Goal: Task Accomplishment & Management: Manage account settings

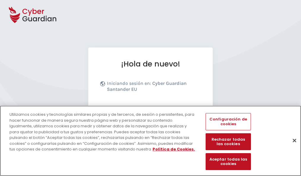
scroll to position [73, 0]
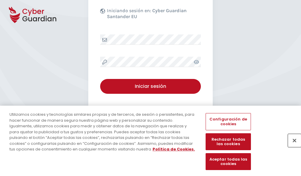
click at [291, 146] on button "Cerrar" at bounding box center [294, 140] width 13 height 13
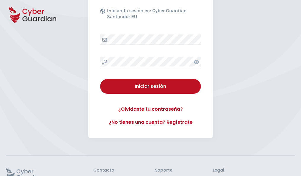
scroll to position [115, 0]
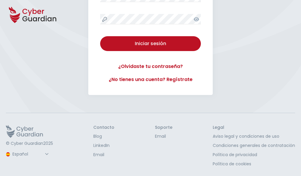
click at [100, 36] on button "Iniciar sesión" at bounding box center [150, 43] width 101 height 15
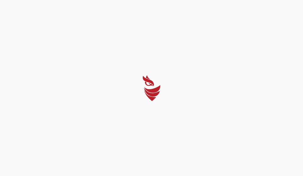
select select "English"
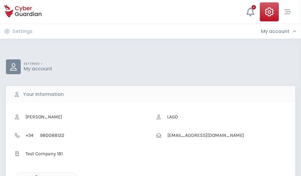
click at [35, 175] on icon "button" at bounding box center [34, 177] width 5 height 5
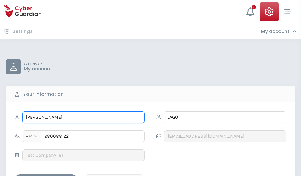
click at [83, 117] on input "AMANCIO" at bounding box center [83, 117] width 122 height 12
type input "A"
type input "Alcides"
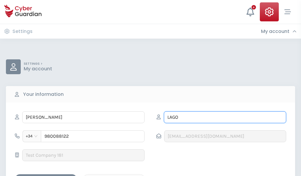
click at [225, 117] on input "LAGO" at bounding box center [225, 117] width 122 height 12
type input "L"
type input "Adán"
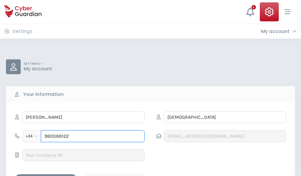
click at [93, 136] on input "980088122" at bounding box center [93, 136] width 104 height 12
type input "9"
type input "965260239"
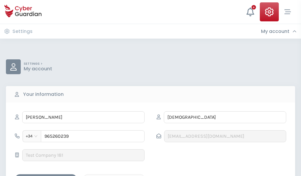
click at [46, 175] on div "Save changes" at bounding box center [45, 178] width 53 height 7
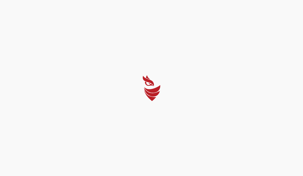
select select "English"
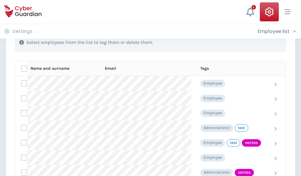
scroll to position [268, 0]
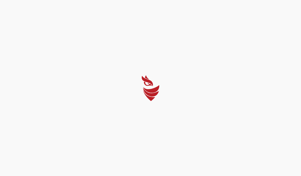
select select "English"
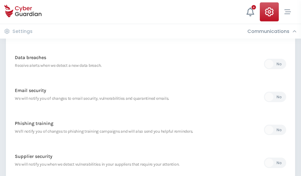
scroll to position [312, 0]
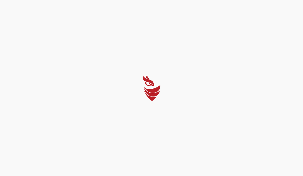
select select "English"
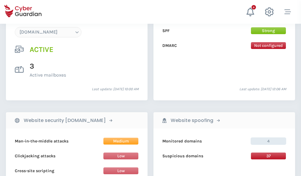
scroll to position [631, 0]
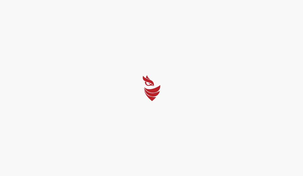
select select "English"
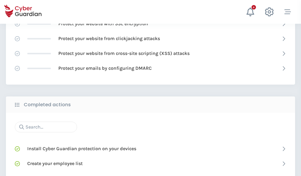
scroll to position [394, 0]
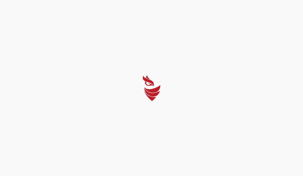
select select "English"
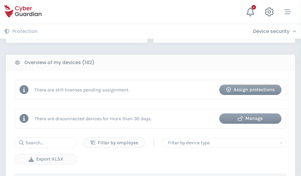
scroll to position [574, 0]
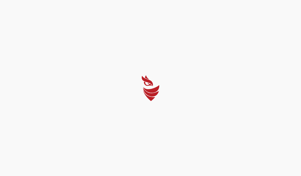
select select "English"
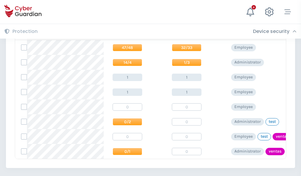
scroll to position [275, 0]
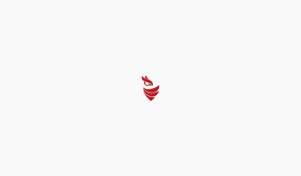
select select "English"
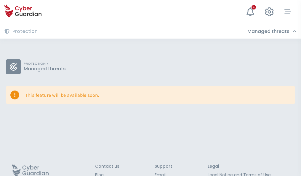
scroll to position [38, 0]
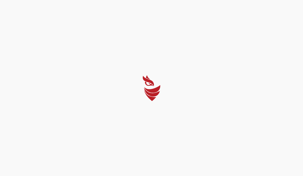
select select "English"
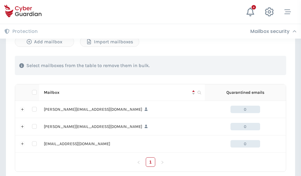
scroll to position [275, 0]
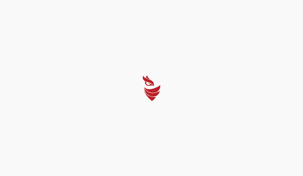
select select "English"
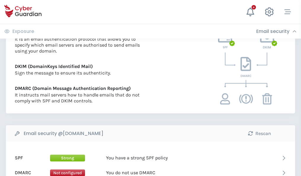
scroll to position [320, 0]
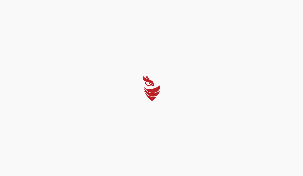
select select "English"
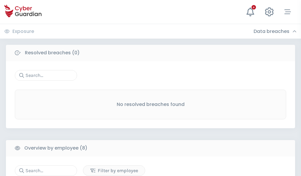
scroll to position [505, 0]
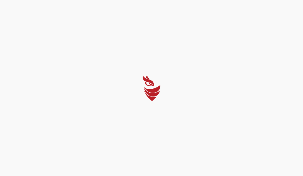
select select "English"
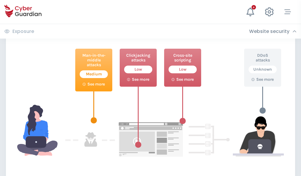
scroll to position [322, 0]
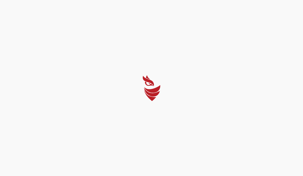
select select "English"
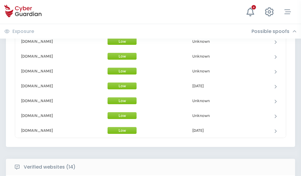
scroll to position [577, 0]
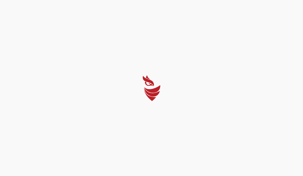
select select "English"
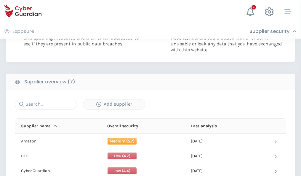
scroll to position [383, 0]
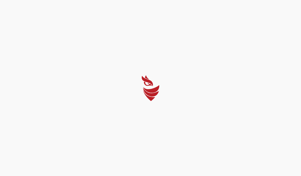
select select "English"
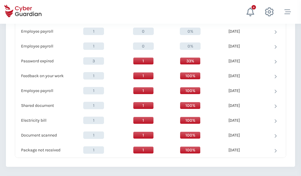
scroll to position [607, 0]
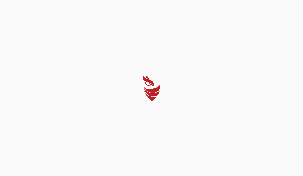
select select "English"
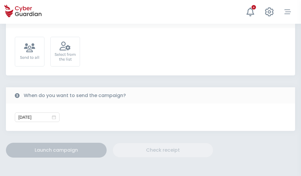
scroll to position [217, 0]
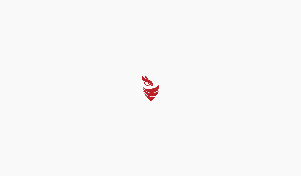
select select "English"
